Goal: Browse casually: Explore the website without a specific task or goal

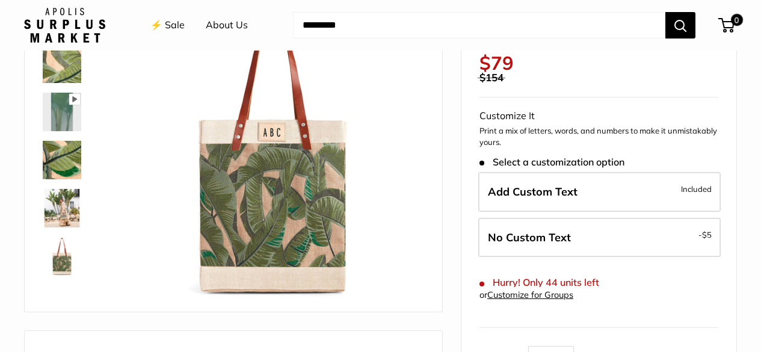
scroll to position [120, 0]
click at [51, 109] on img at bounding box center [62, 111] width 38 height 38
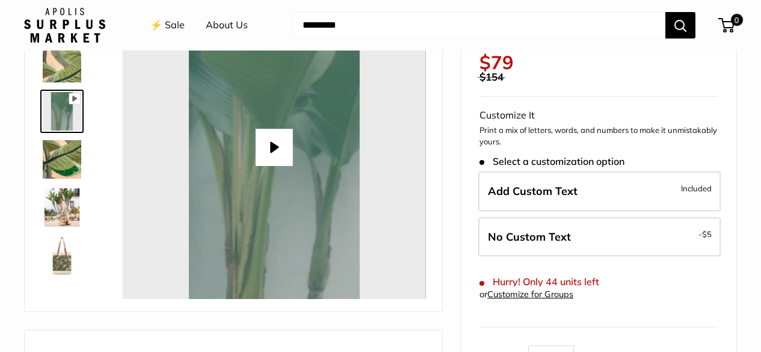
click at [69, 161] on img at bounding box center [62, 159] width 38 height 38
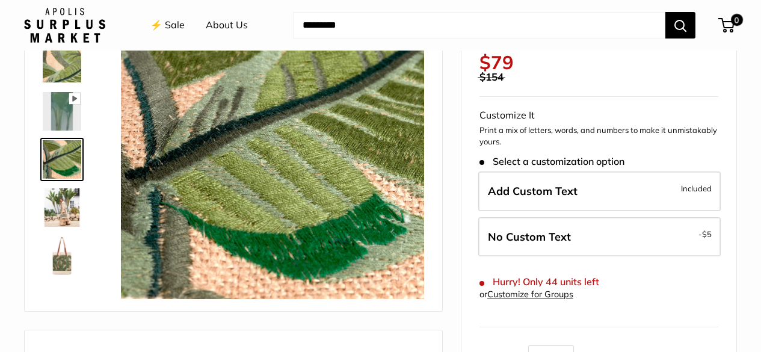
click at [79, 197] on img at bounding box center [62, 207] width 38 height 38
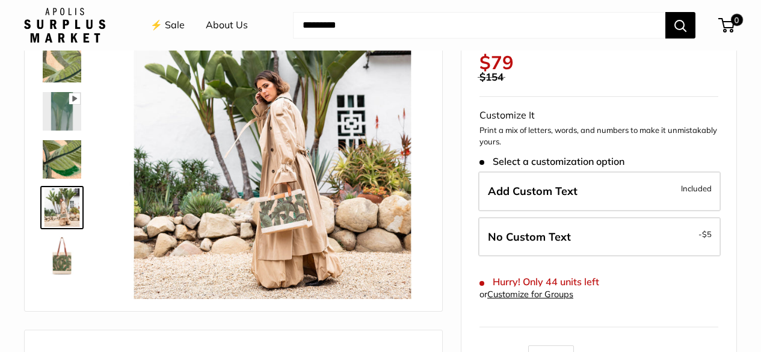
click at [65, 253] on img at bounding box center [62, 255] width 38 height 38
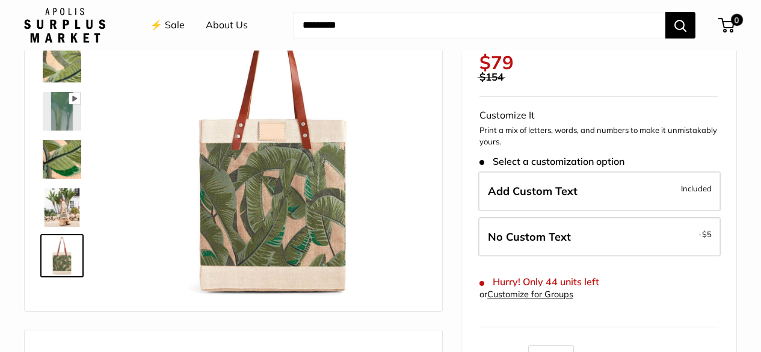
click at [64, 67] on img at bounding box center [62, 63] width 38 height 38
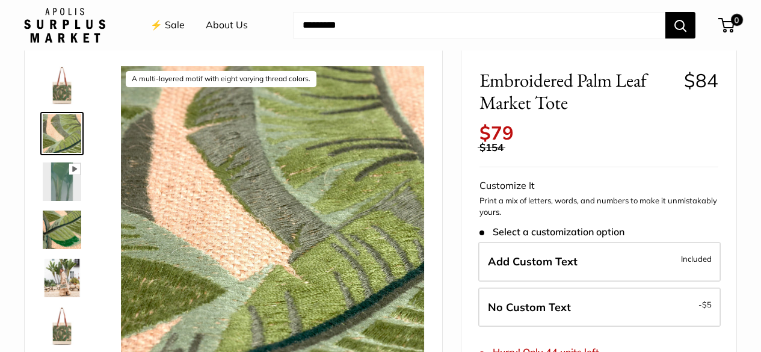
scroll to position [0, 0]
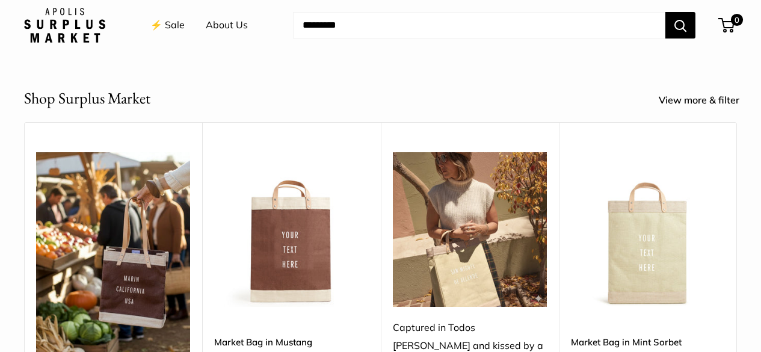
scroll to position [301, 0]
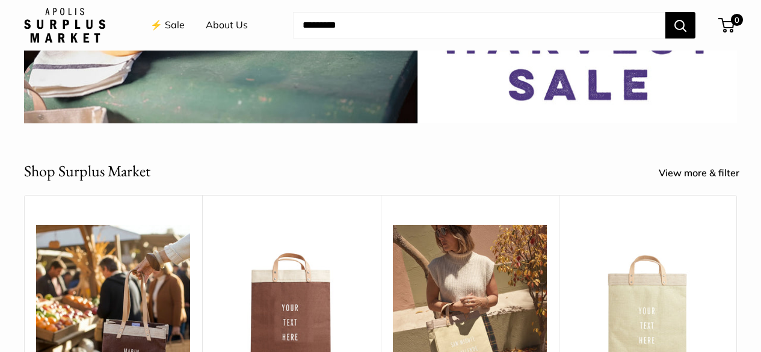
click at [70, 34] on img at bounding box center [64, 25] width 81 height 35
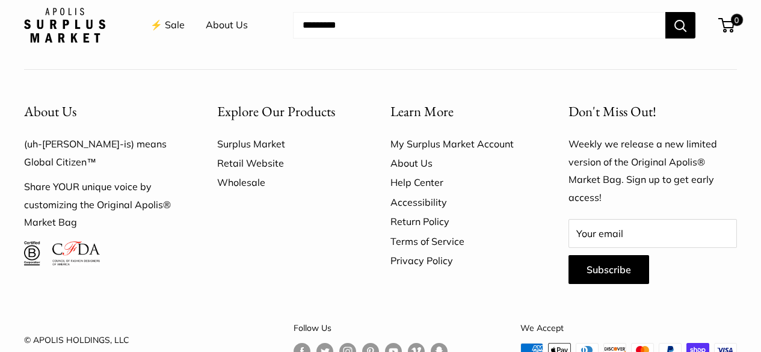
scroll to position [3466, 0]
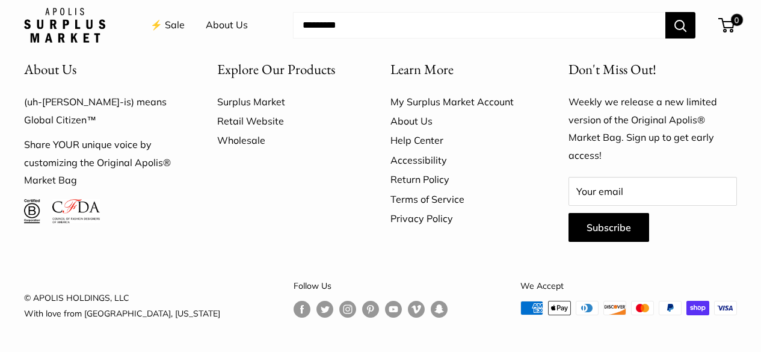
click at [339, 312] on link "Follow us on Instagram" at bounding box center [347, 309] width 17 height 17
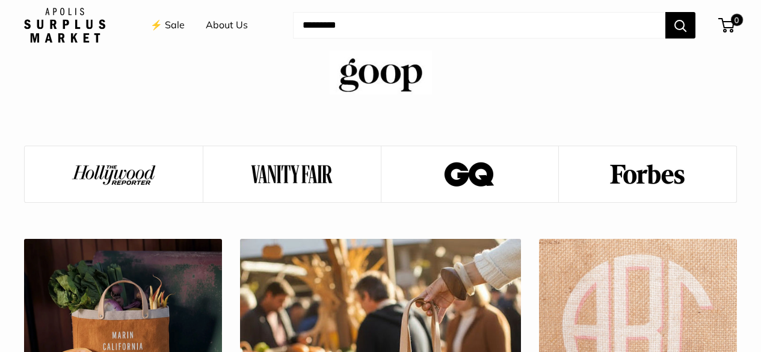
scroll to position [2744, 0]
